Goal: Task Accomplishment & Management: Use online tool/utility

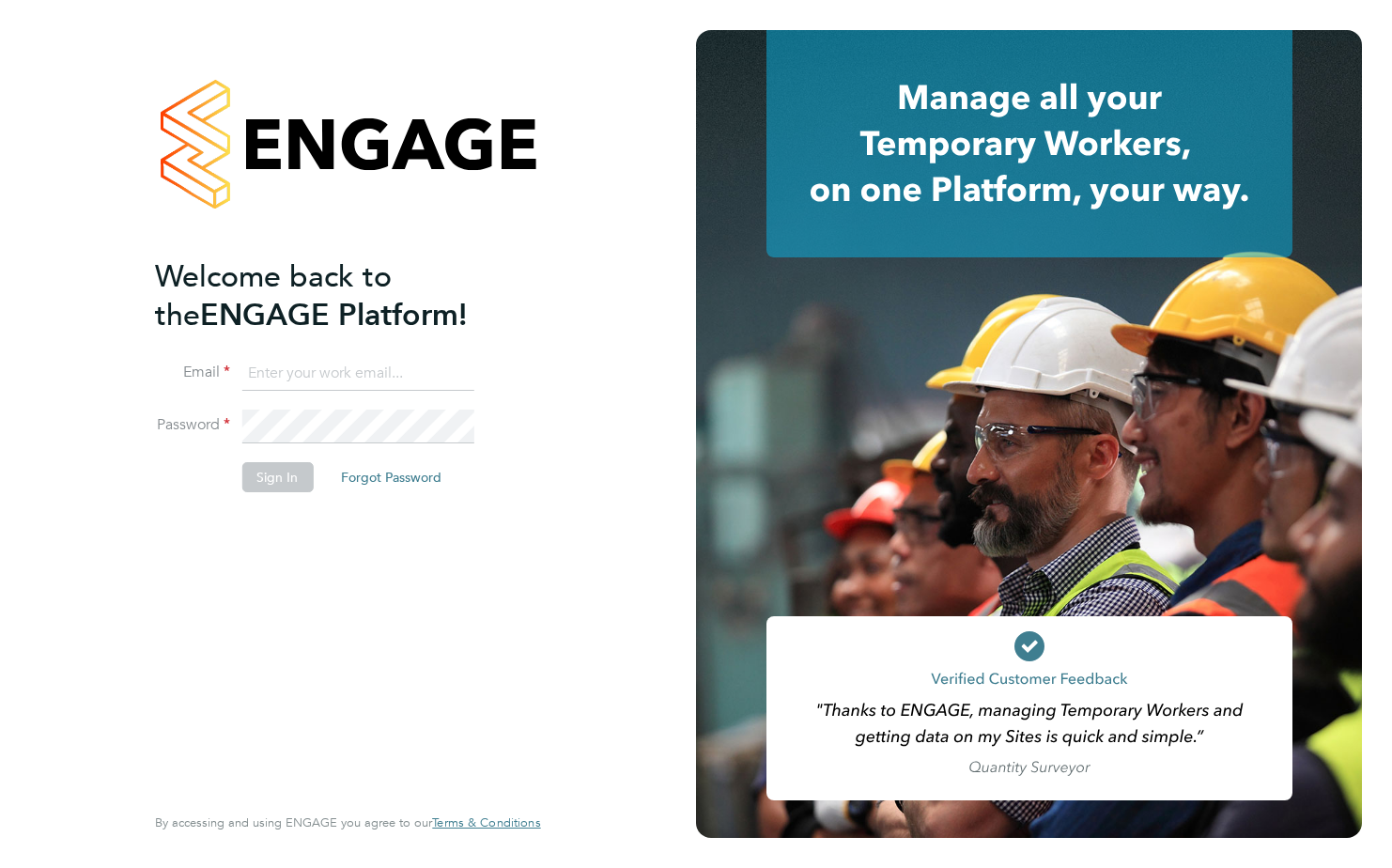
type input "[PERSON_NAME][EMAIL_ADDRESS][DOMAIN_NAME]"
click at [269, 477] on button "Sign In" at bounding box center [277, 477] width 72 height 31
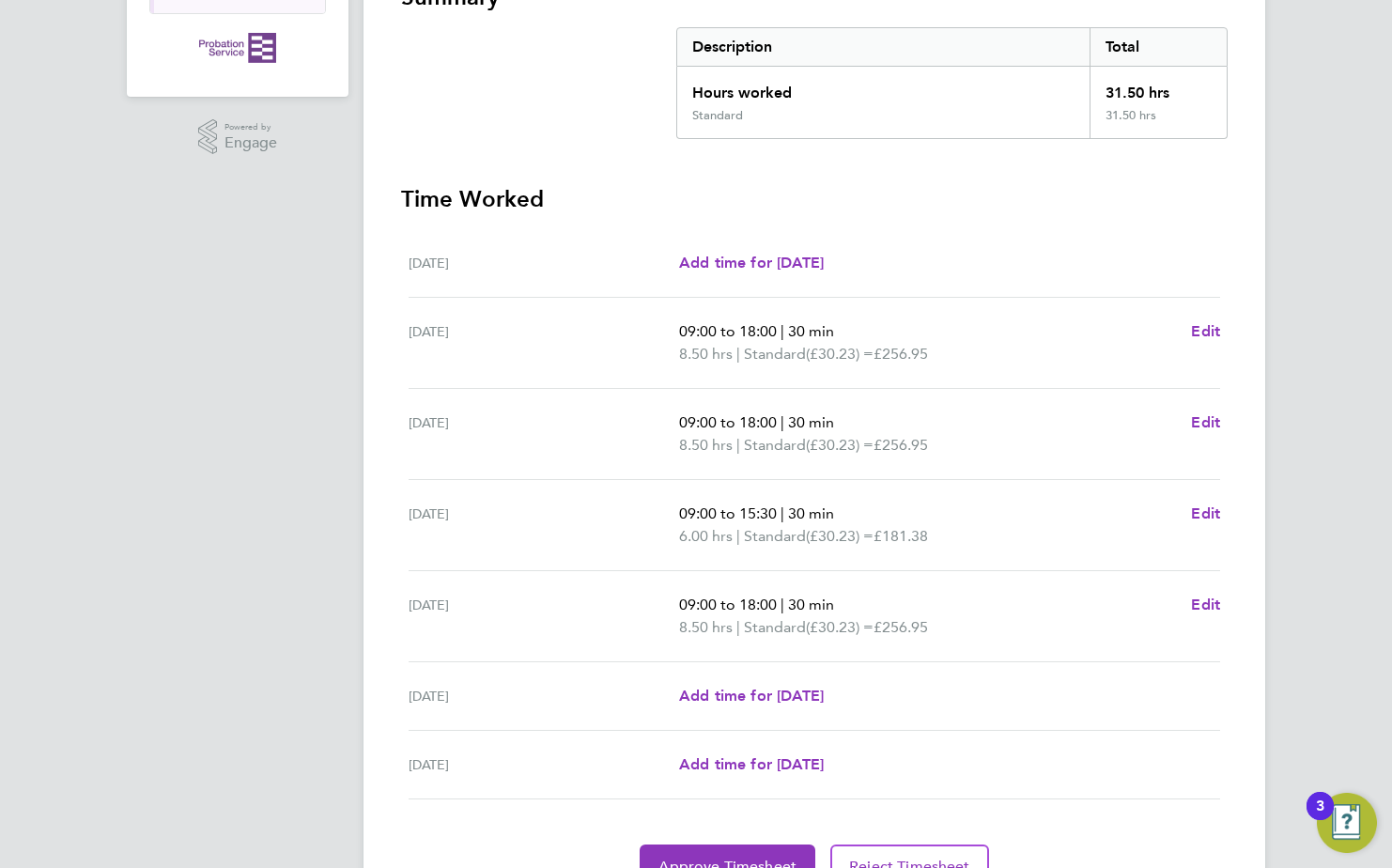
scroll to position [466, 0]
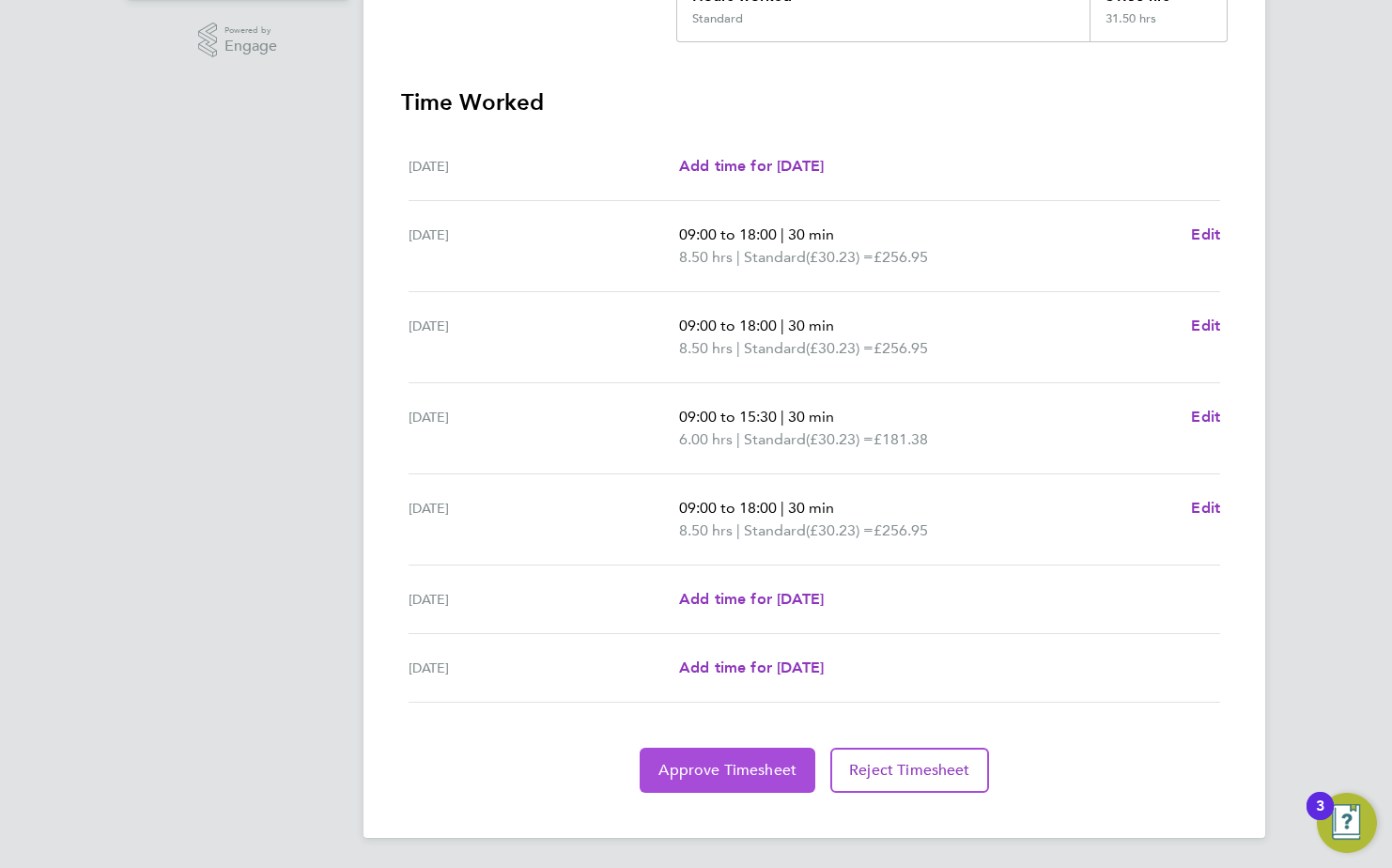
click at [714, 770] on span "Approve Timesheet" at bounding box center [727, 771] width 138 height 19
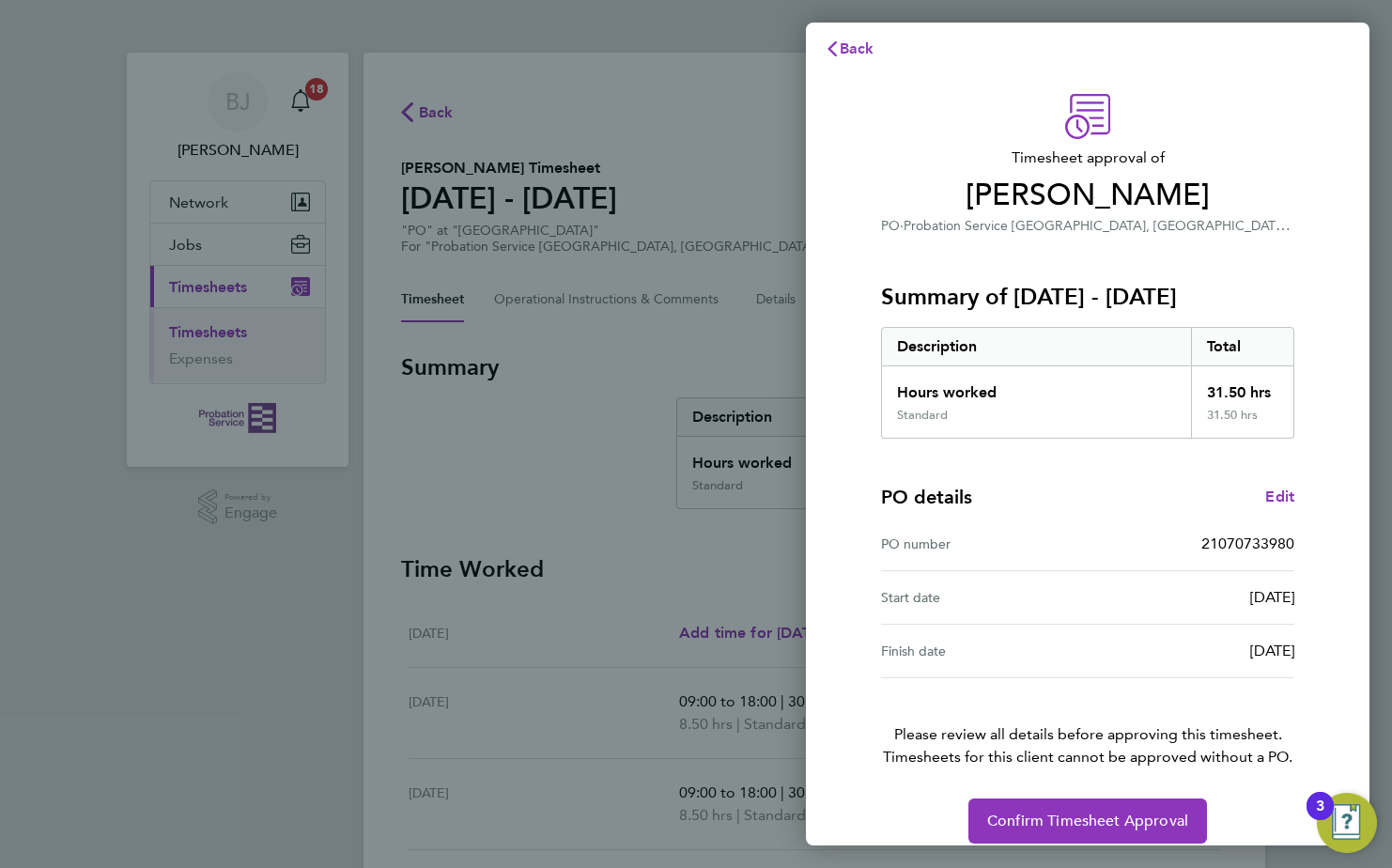
scroll to position [31, 0]
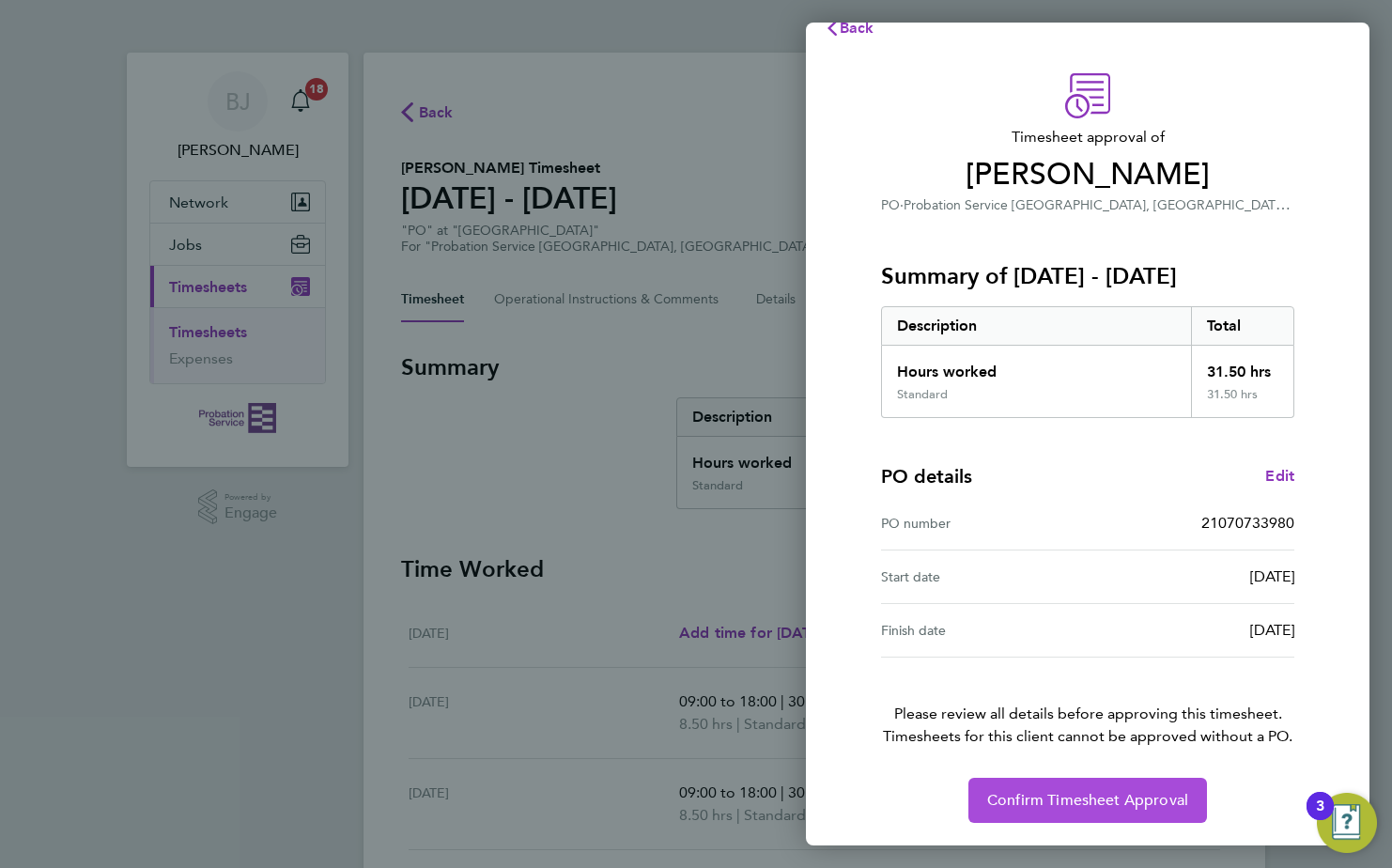
click at [1033, 802] on span "Confirm Timesheet Approval" at bounding box center [1088, 800] width 201 height 19
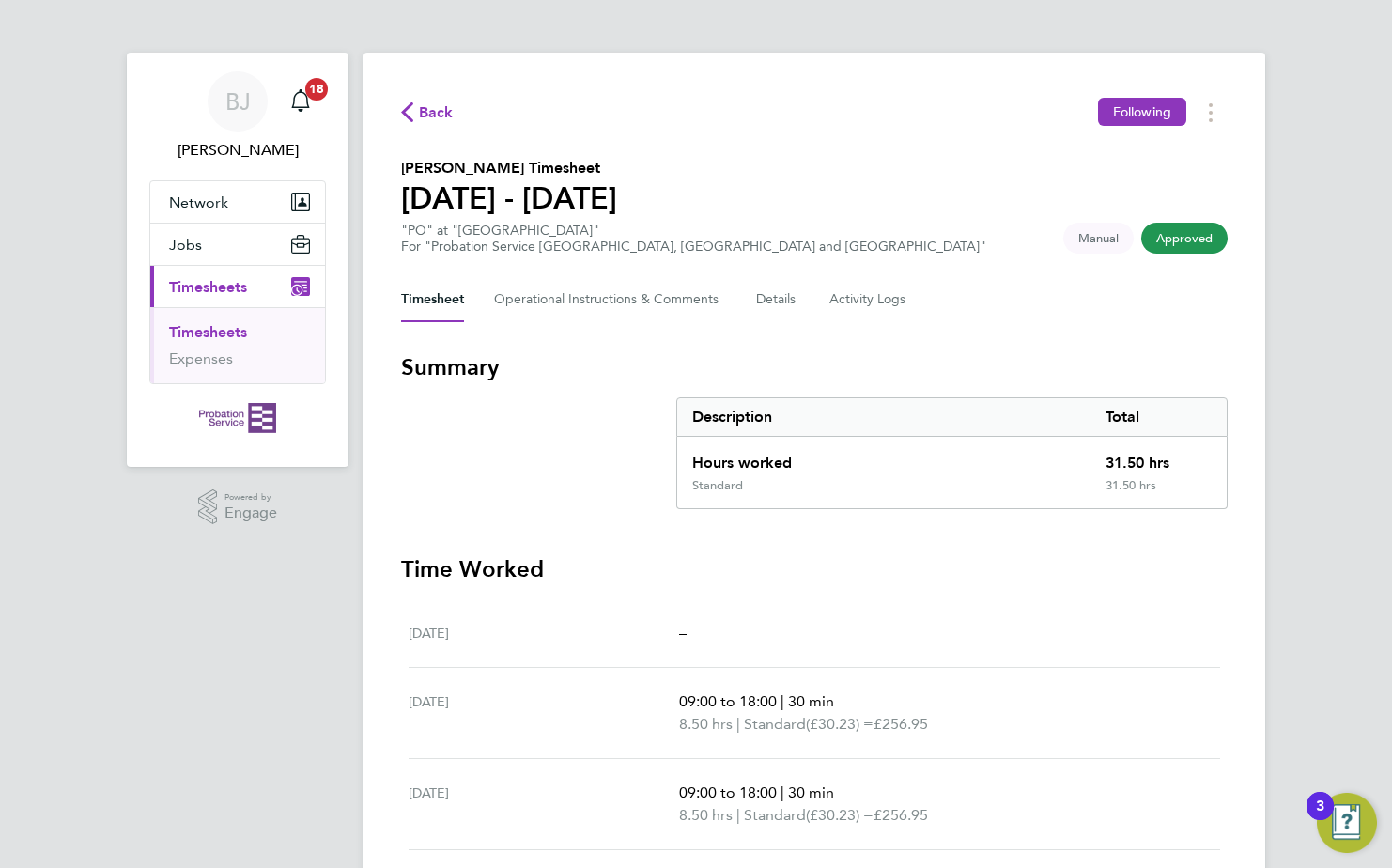
click at [1175, 233] on span "Approved" at bounding box center [1184, 238] width 87 height 31
